Goal: Transaction & Acquisition: Purchase product/service

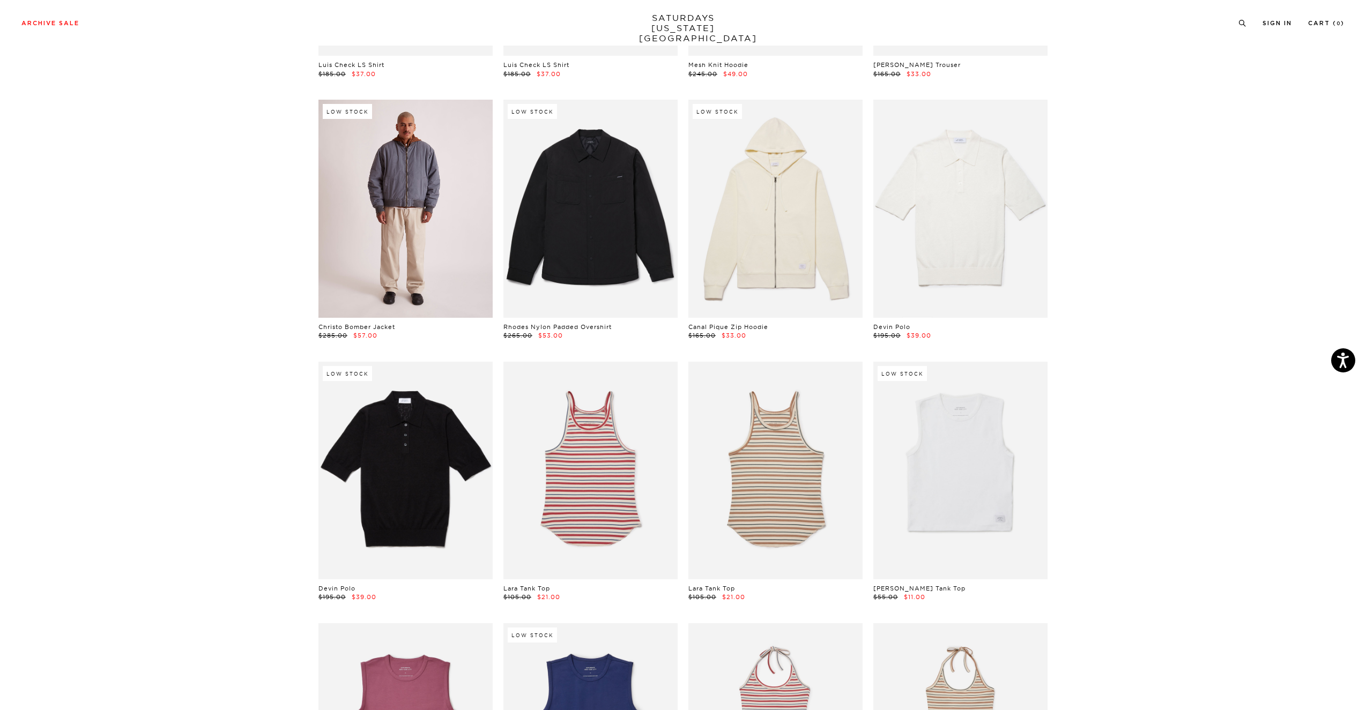
scroll to position [10760, 1]
click at [459, 229] on link at bounding box center [405, 209] width 174 height 218
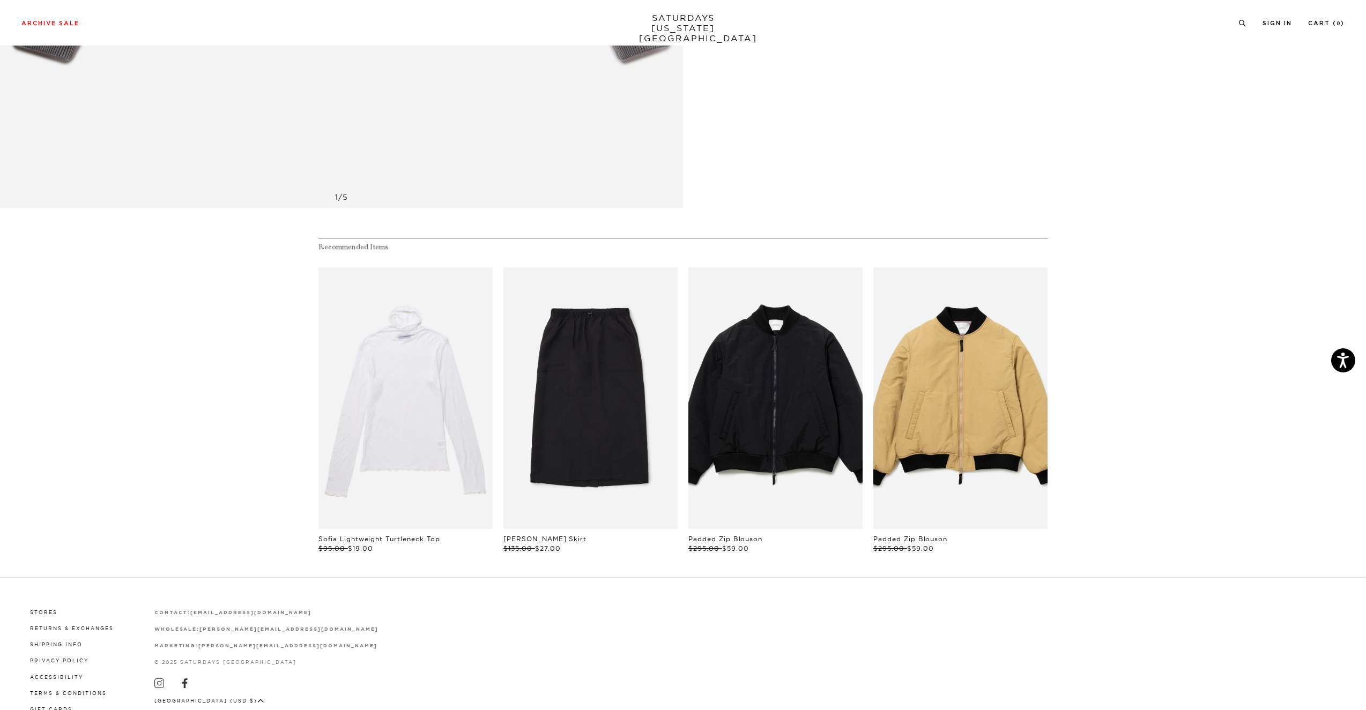
scroll to position [730, 0]
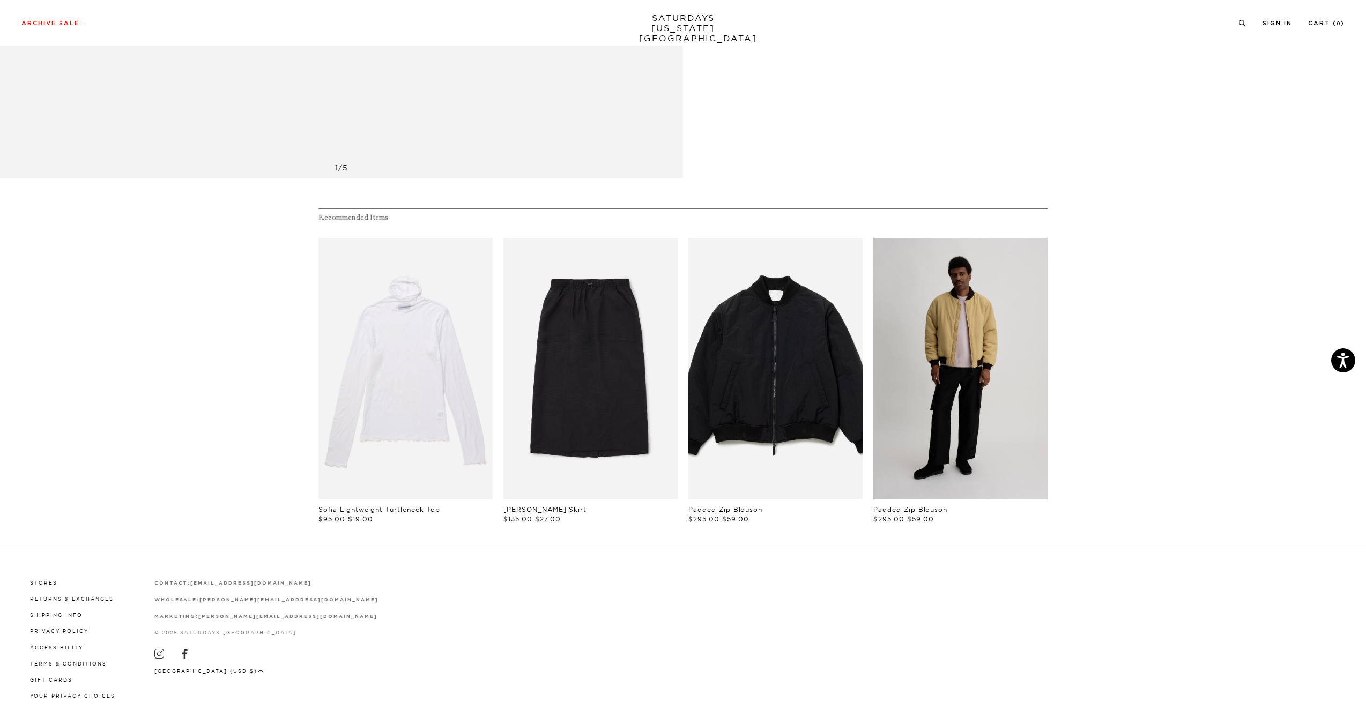
click at [919, 328] on link "files/L6_124.jpg" at bounding box center [960, 369] width 174 height 262
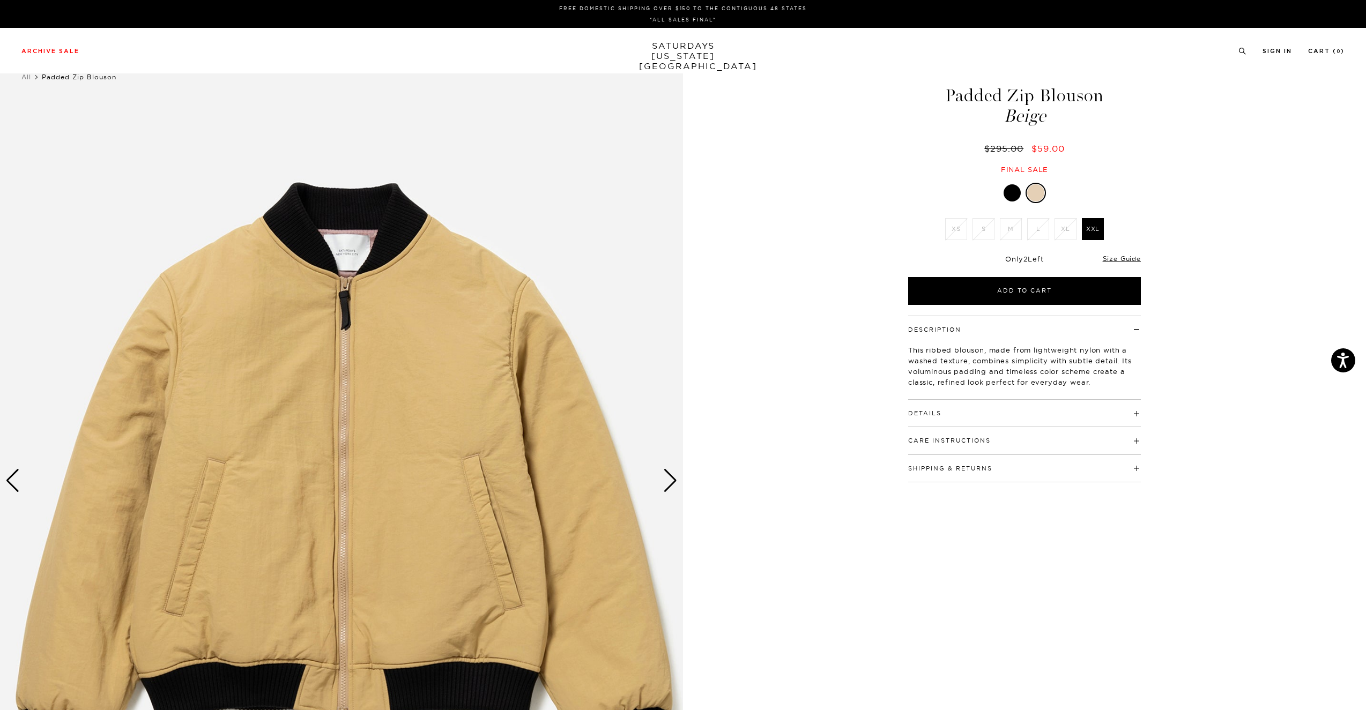
click at [1006, 191] on div at bounding box center [1012, 192] width 17 height 17
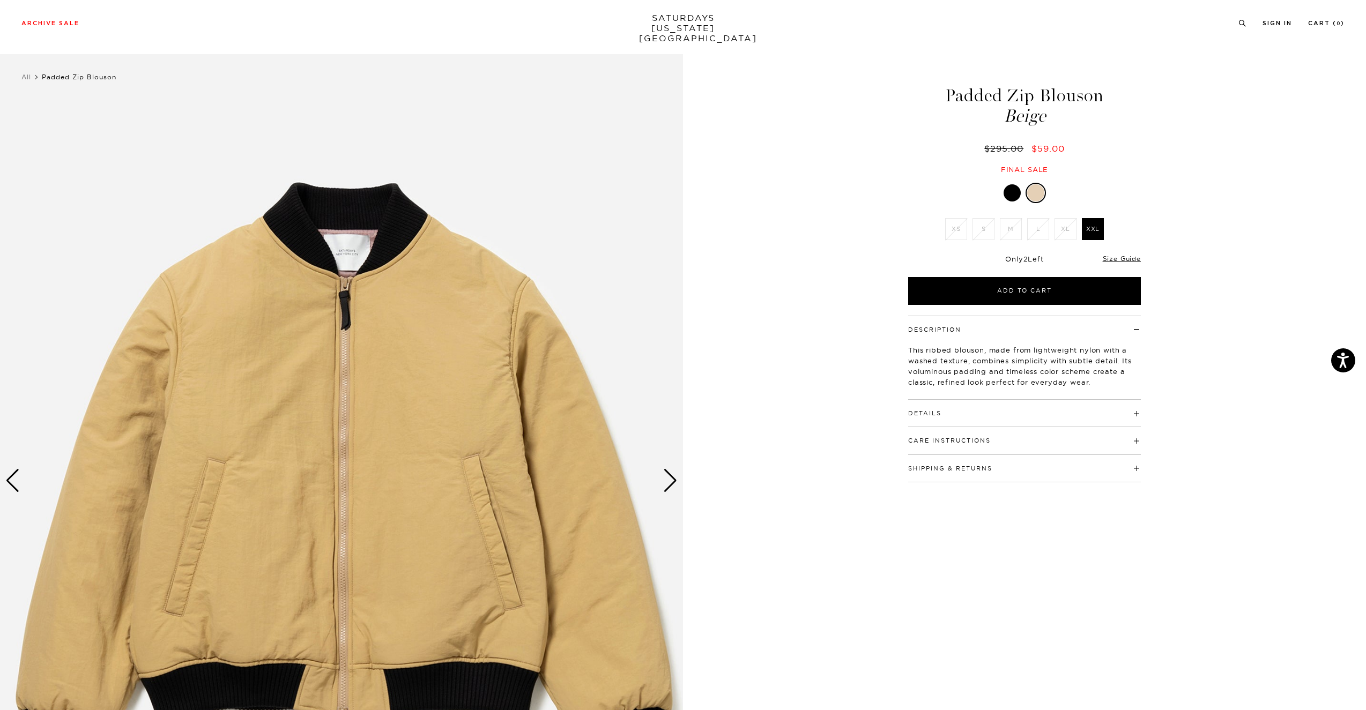
scroll to position [3, 0]
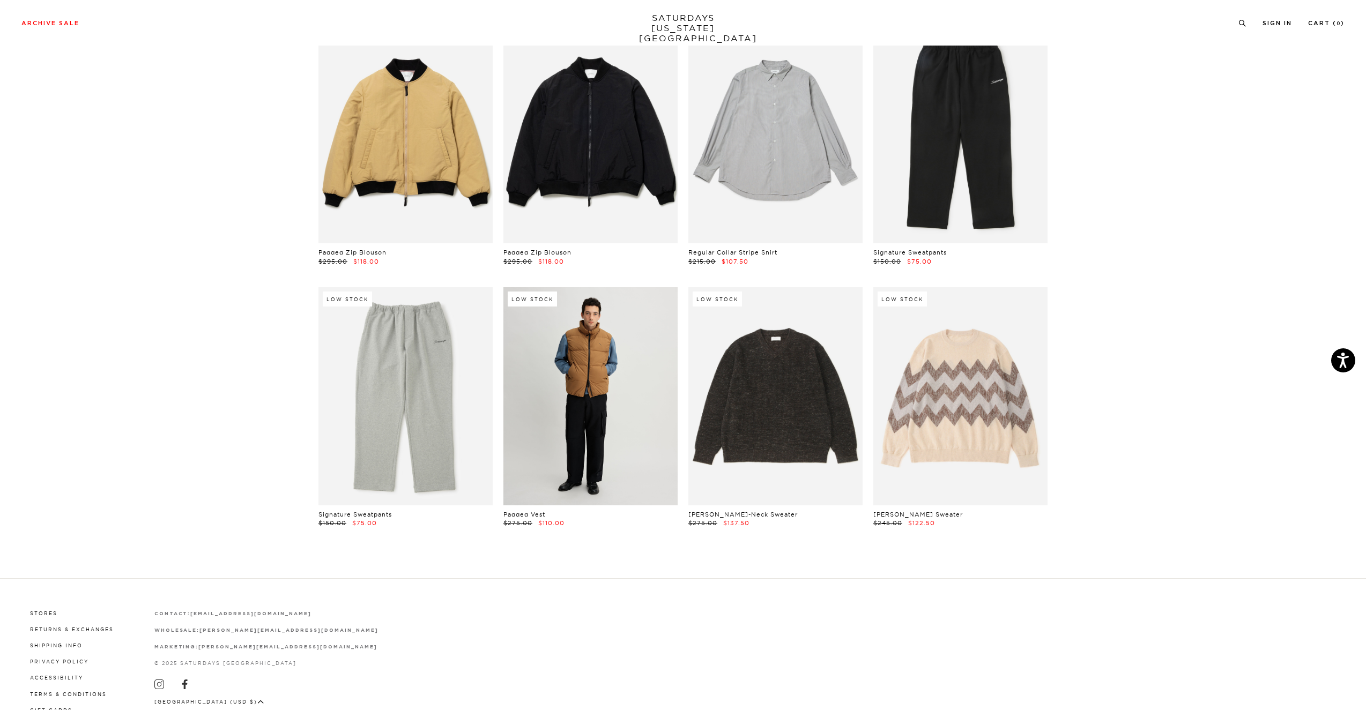
scroll to position [14761, 0]
click at [595, 323] on link at bounding box center [590, 396] width 174 height 218
